Goal: Find contact information: Find contact information

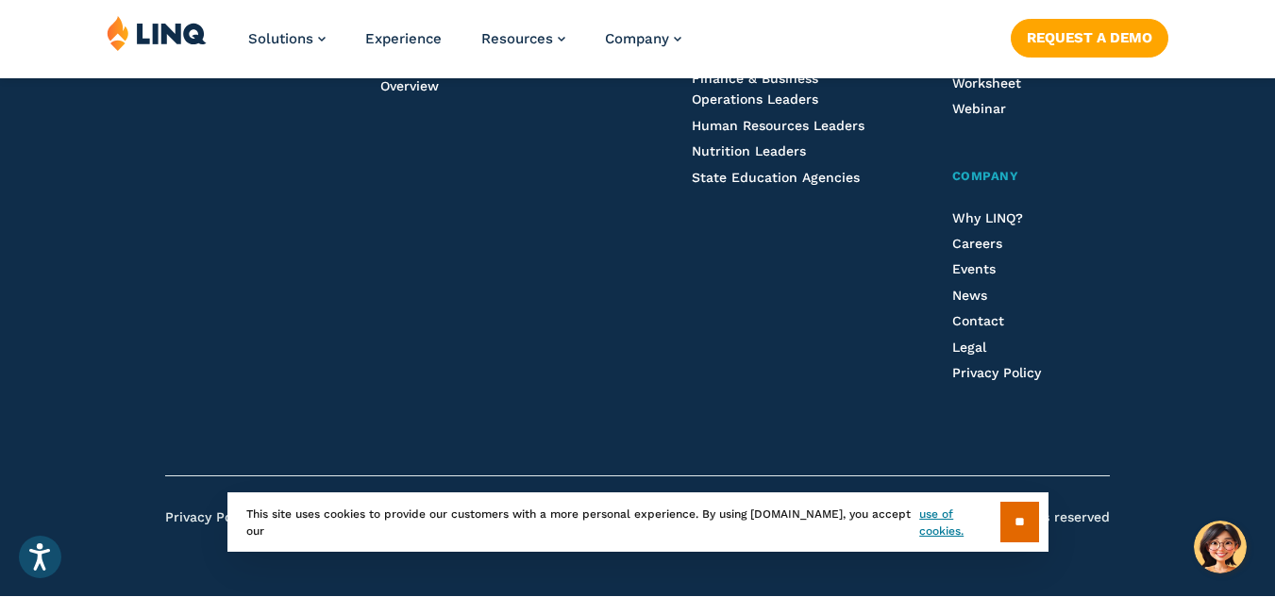
scroll to position [5175, 0]
click at [979, 314] on span "Contact" at bounding box center [978, 320] width 52 height 15
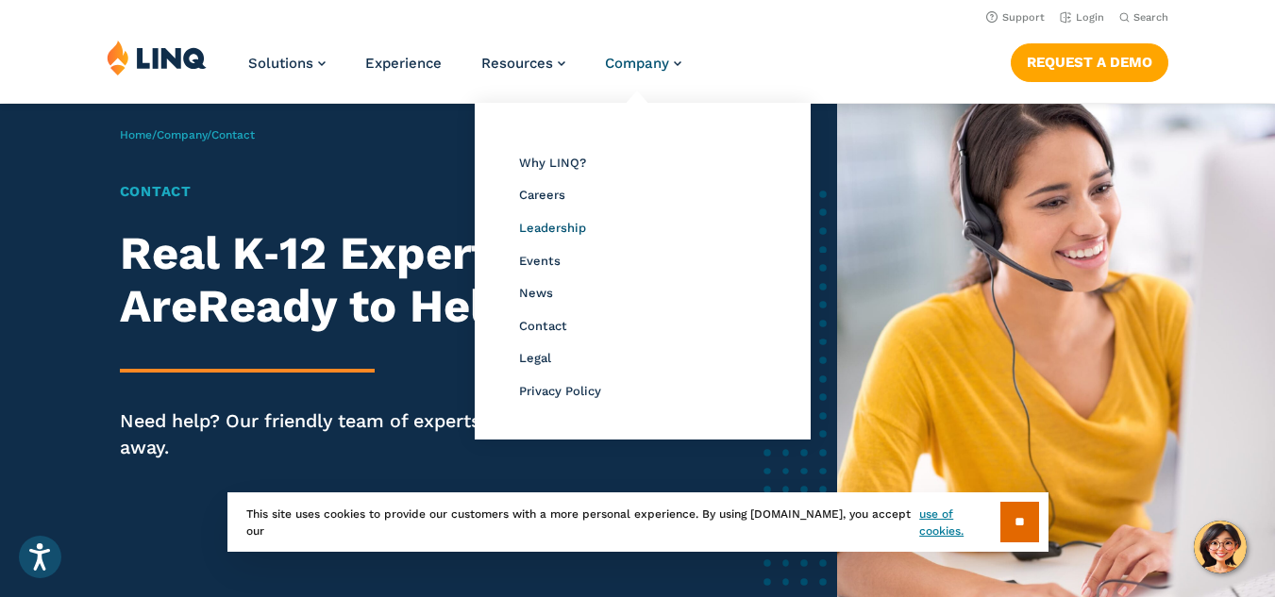
click at [544, 231] on span "Leadership" at bounding box center [552, 228] width 67 height 14
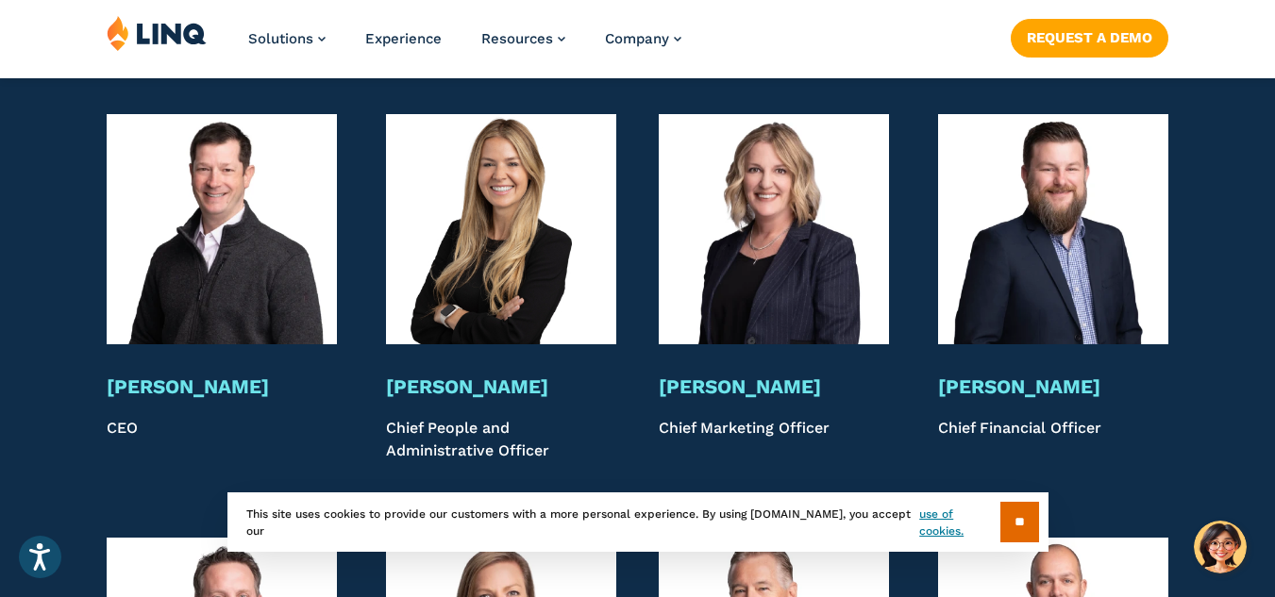
scroll to position [3688, 0]
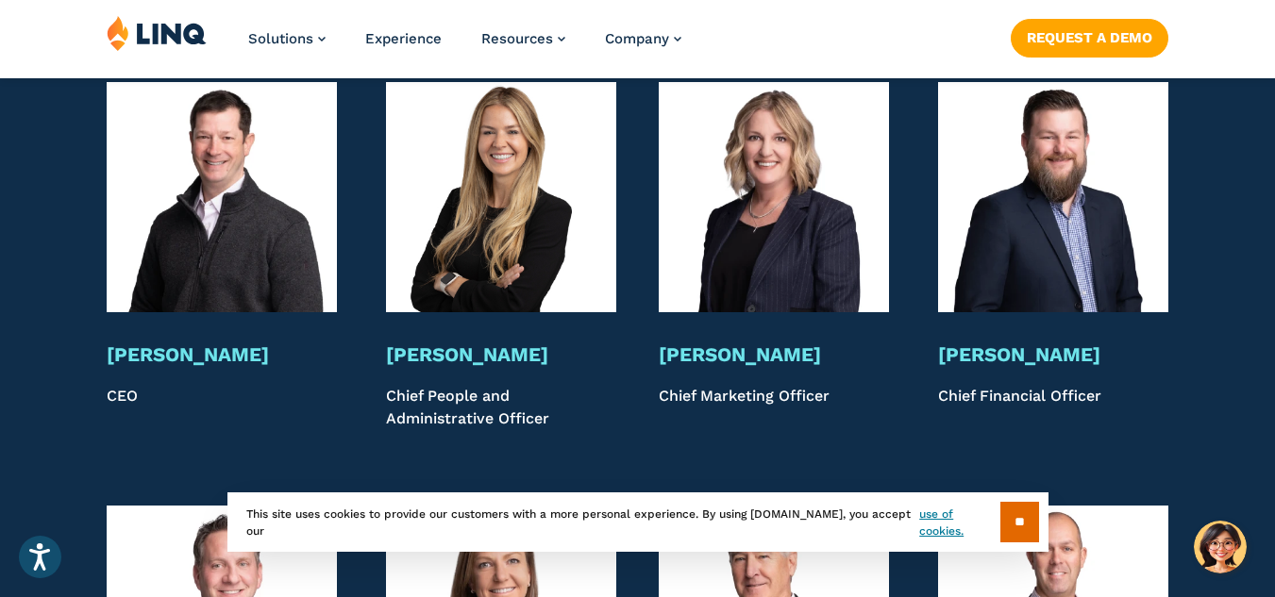
drag, startPoint x: 851, startPoint y: 315, endPoint x: 815, endPoint y: 385, distance: 78.5
click at [633, 326] on div "Bryan Jones CEO Catherine Duke Chief People and Administrative Officer Christin…" at bounding box center [637, 256] width 1275 height 348
click at [823, 391] on p "Chief Marketing Officer" at bounding box center [774, 408] width 230 height 46
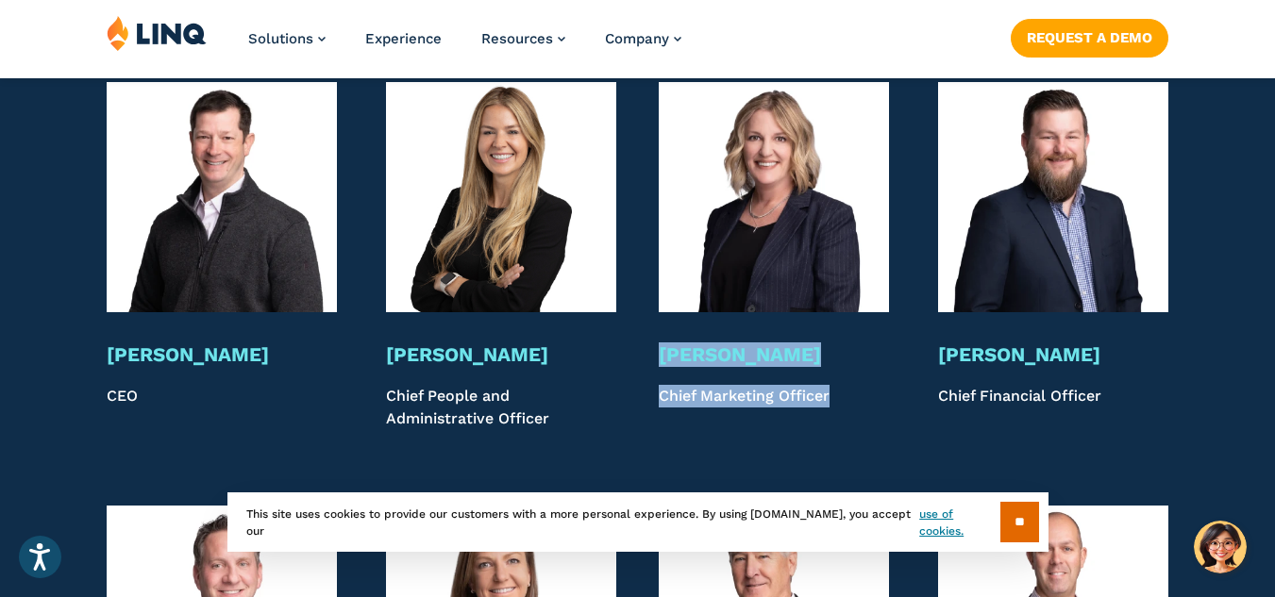
drag, startPoint x: 840, startPoint y: 378, endPoint x: 660, endPoint y: 322, distance: 188.9
click at [660, 343] on div "Christine Pribilski Chief Marketing Officer" at bounding box center [774, 387] width 230 height 88
copy div "Christine Pribilski Chief Marketing Officer"
